Goal: Task Accomplishment & Management: Use online tool/utility

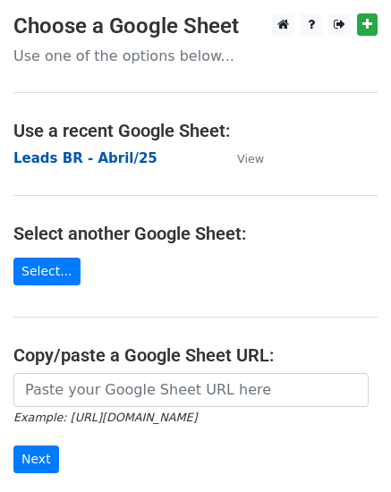
click at [115, 159] on strong "Leads BR - Abril/25" at bounding box center [85, 158] width 144 height 16
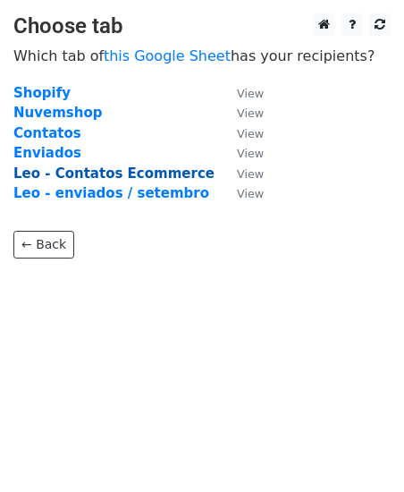
click at [134, 170] on strong "Leo - Contatos Ecommerce" at bounding box center [113, 173] width 201 height 16
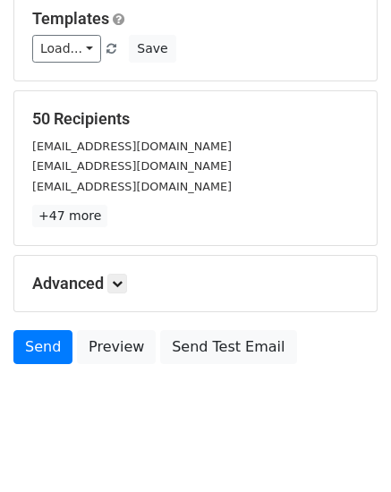
scroll to position [203, 0]
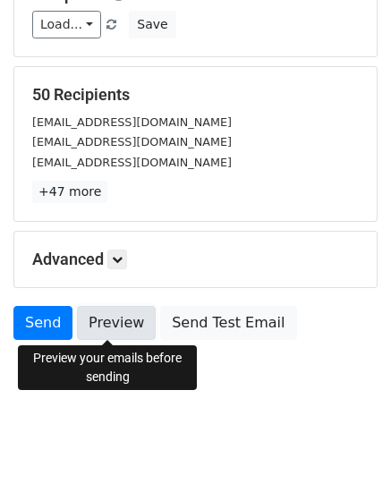
click at [103, 316] on link "Preview" at bounding box center [116, 323] width 79 height 34
click at [116, 324] on link "Preview" at bounding box center [116, 323] width 79 height 34
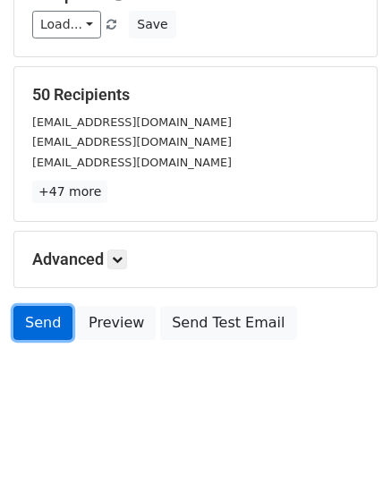
click at [40, 319] on link "Send" at bounding box center [42, 323] width 59 height 34
